Goal: Check status

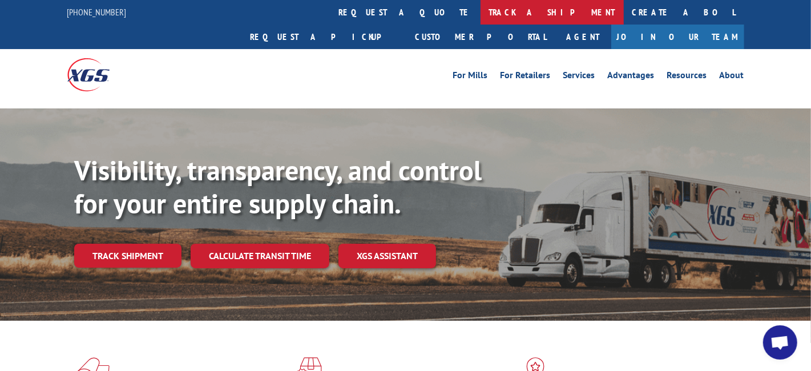
click at [481, 15] on link "track a shipment" at bounding box center [552, 12] width 143 height 25
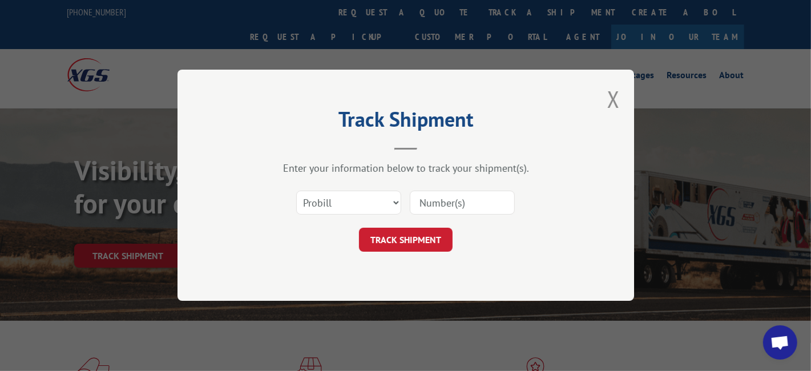
click at [461, 210] on input at bounding box center [462, 203] width 105 height 24
type input "2848608"
click button "TRACK SHIPMENT" at bounding box center [406, 240] width 94 height 24
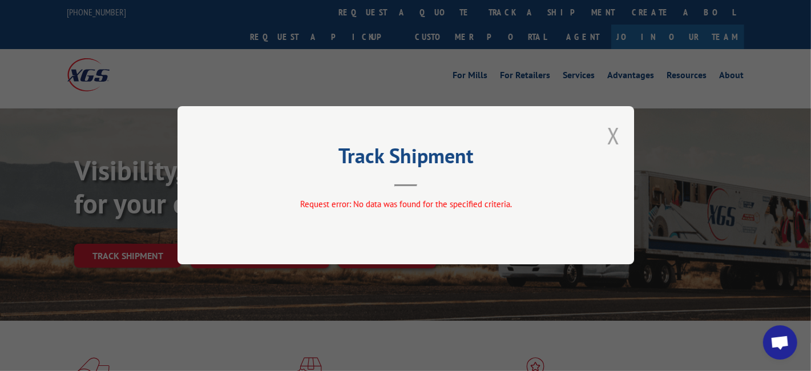
click at [496, 132] on button "Close modal" at bounding box center [613, 135] width 13 height 30
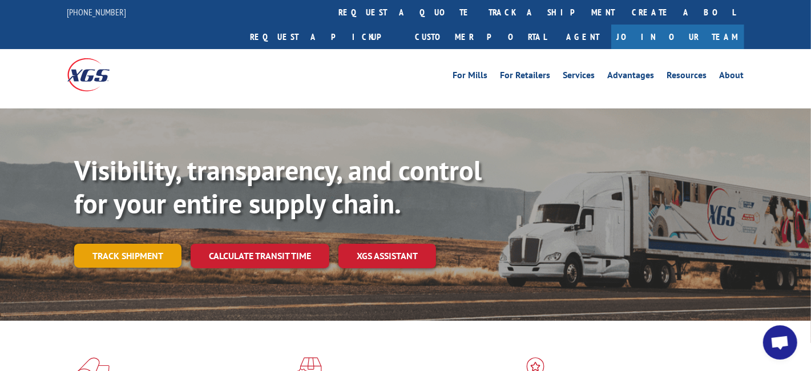
click at [130, 244] on link "Track shipment" at bounding box center [127, 256] width 107 height 24
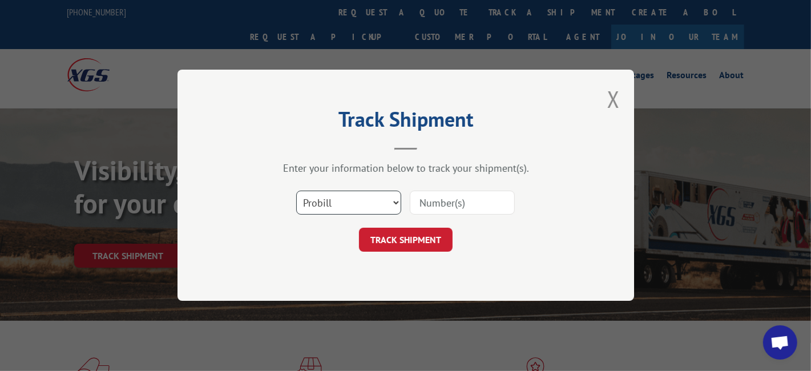
click at [340, 199] on select "Select category... Probill BOL PO" at bounding box center [348, 203] width 105 height 24
select select "bol"
click at [296, 191] on select "Select category... Probill BOL PO" at bounding box center [348, 203] width 105 height 24
click at [461, 206] on input at bounding box center [462, 203] width 105 height 24
type input "2848608"
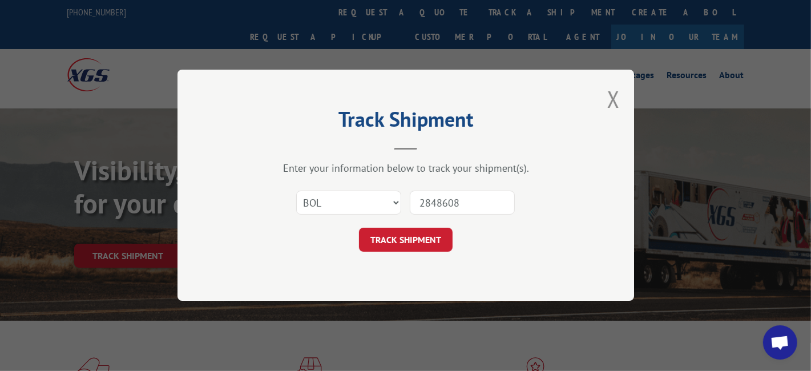
click button "TRACK SHIPMENT" at bounding box center [406, 240] width 94 height 24
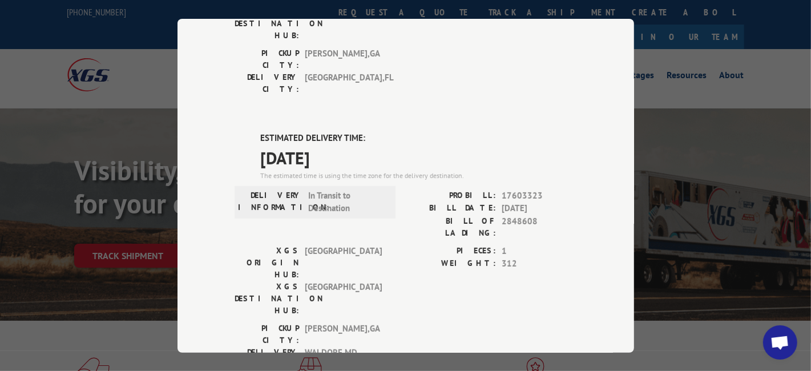
scroll to position [228, 0]
